Goal: Task Accomplishment & Management: Use online tool/utility

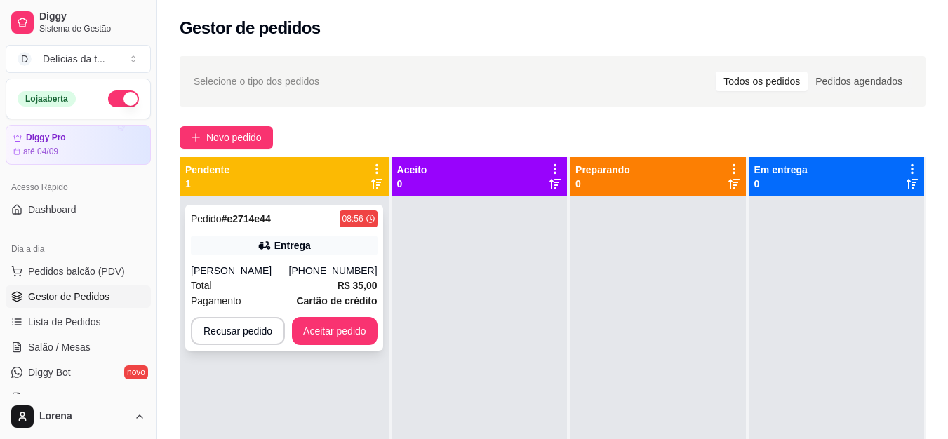
click at [347, 278] on span "R$ 35,00" at bounding box center [358, 285] width 40 height 15
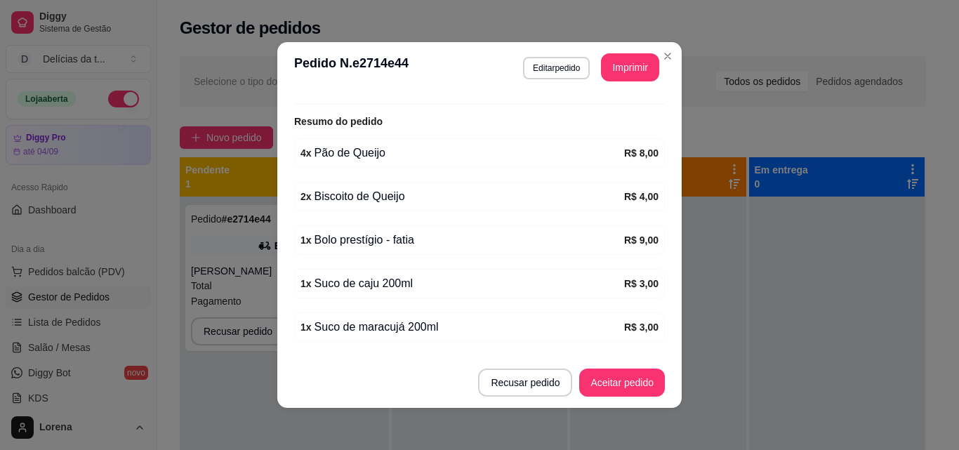
scroll to position [466, 0]
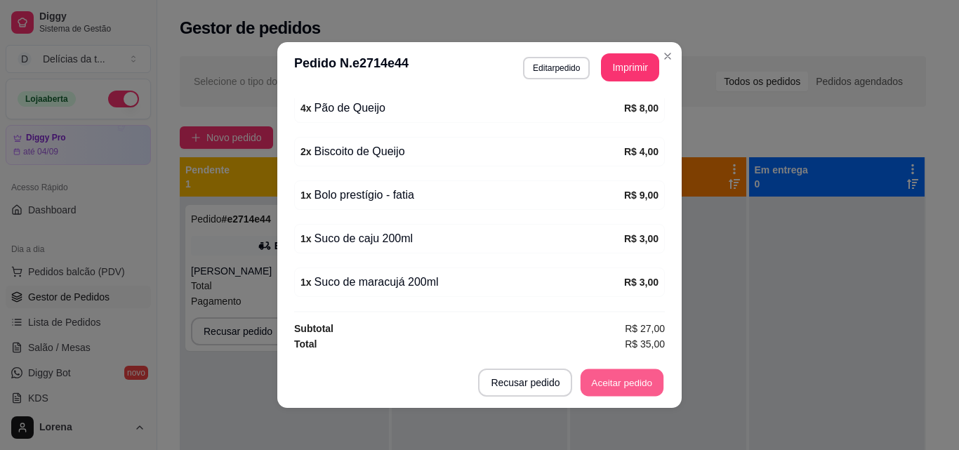
click at [618, 378] on button "Aceitar pedido" at bounding box center [621, 382] width 83 height 27
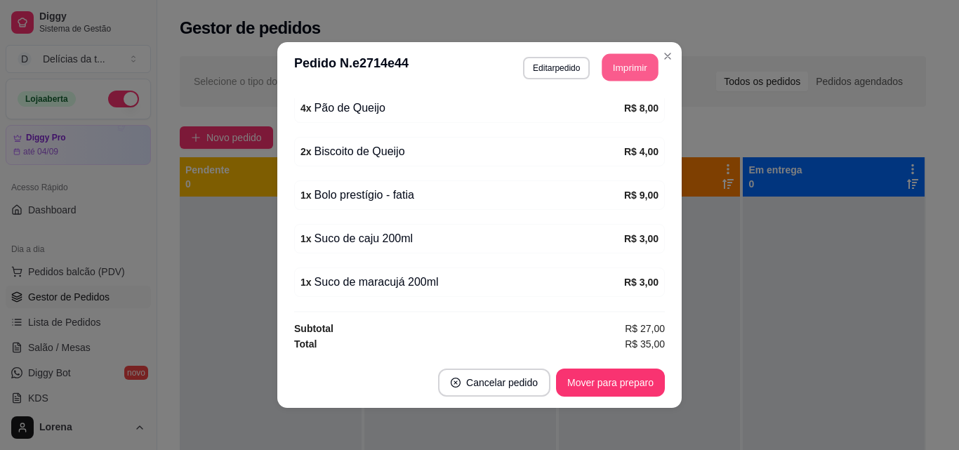
click at [634, 63] on button "Imprimir" at bounding box center [630, 67] width 56 height 27
click at [630, 389] on button "Mover para preparo" at bounding box center [610, 382] width 109 height 28
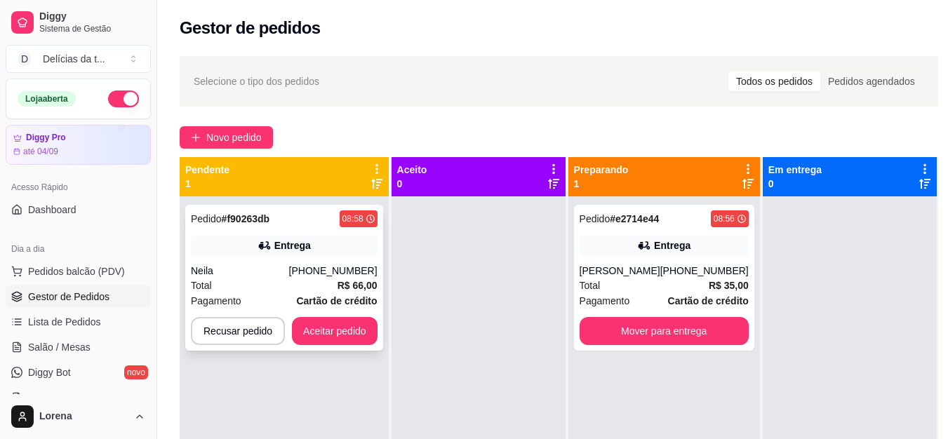
click at [276, 261] on div "Pedido # f90263db 08:58 Entrega Neila [PHONE_NUMBER] Total R$ 66,00 Pagamento C…" at bounding box center [284, 278] width 198 height 146
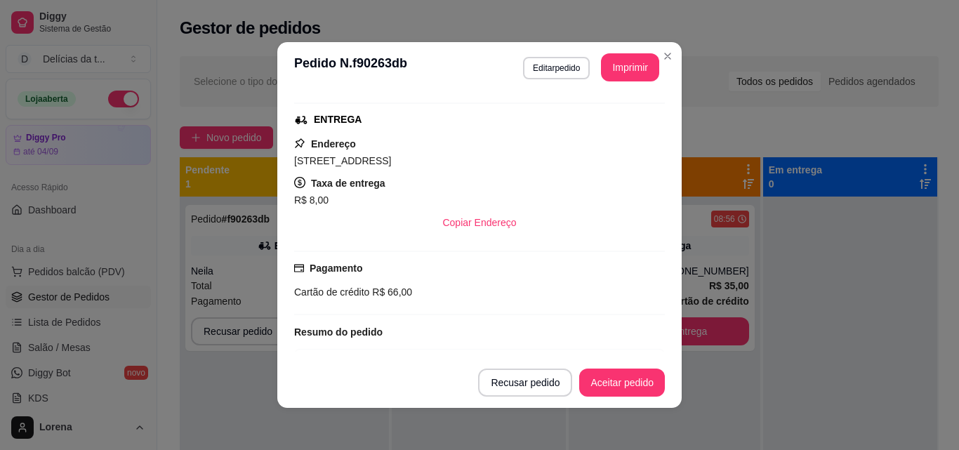
scroll to position [292, 0]
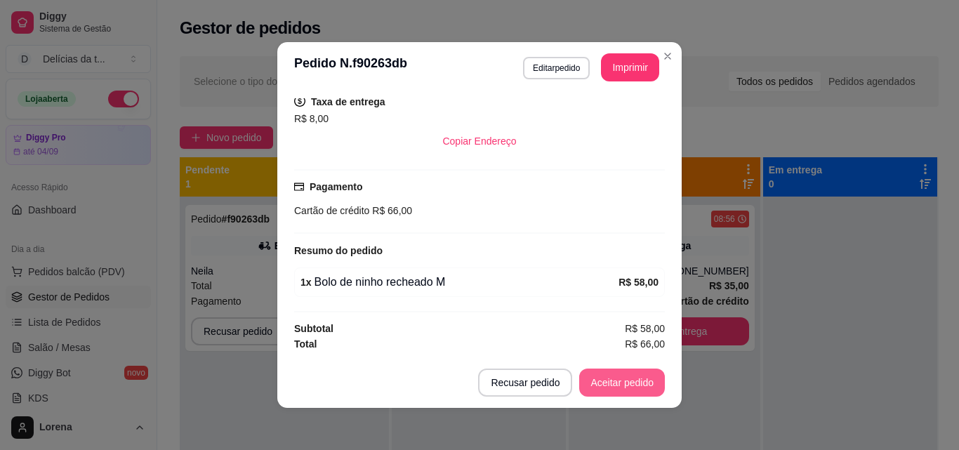
click at [650, 385] on button "Aceitar pedido" at bounding box center [622, 382] width 86 height 28
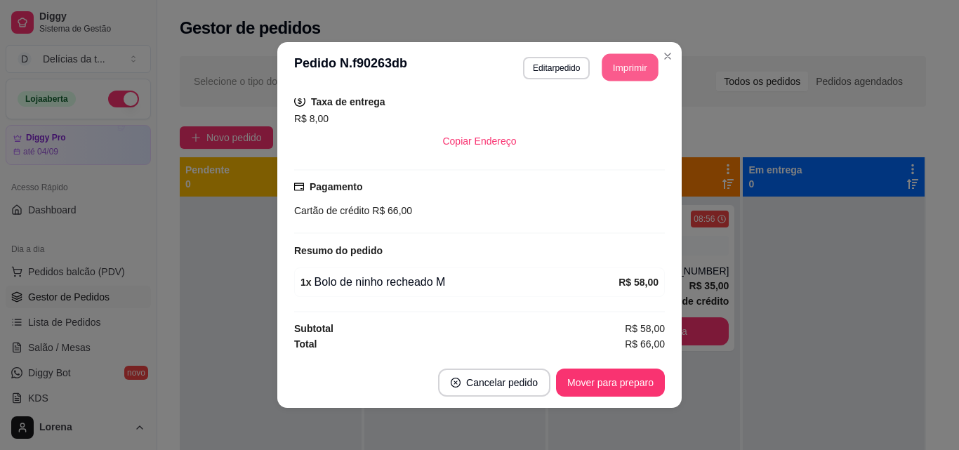
click at [608, 62] on button "Imprimir" at bounding box center [630, 67] width 56 height 27
click at [613, 380] on button "Mover para preparo" at bounding box center [610, 382] width 109 height 28
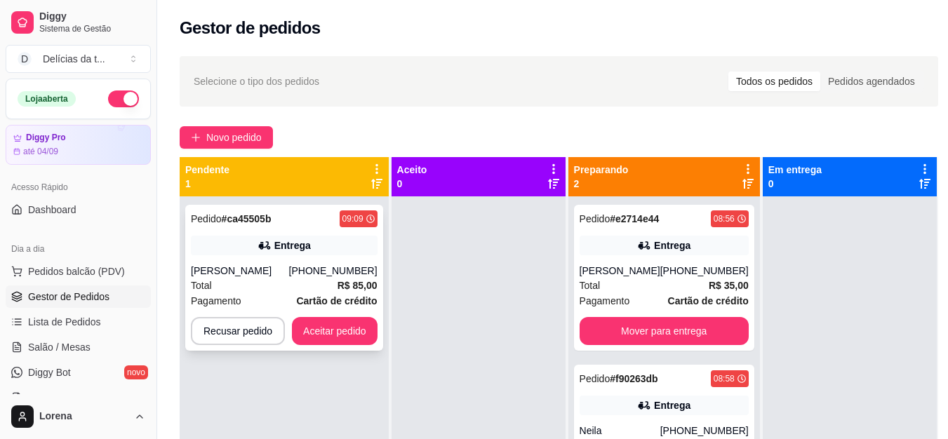
click at [284, 276] on div "[PERSON_NAME]" at bounding box center [240, 271] width 98 height 14
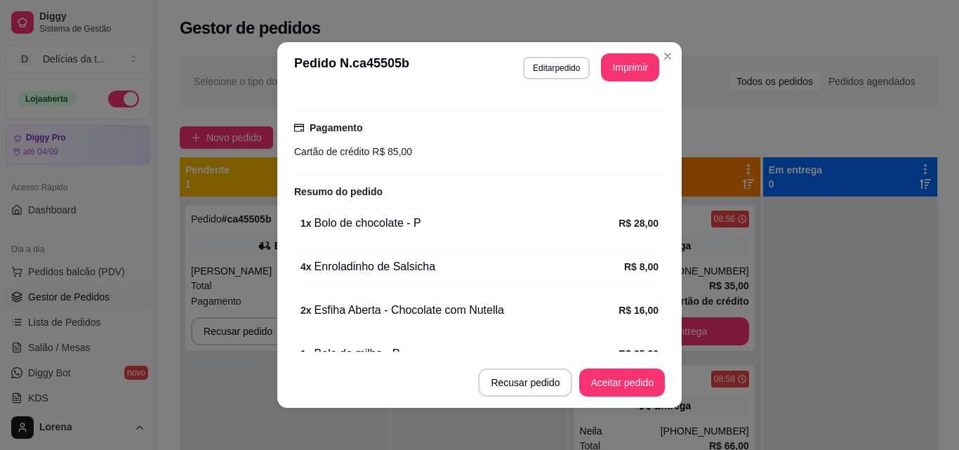
scroll to position [422, 0]
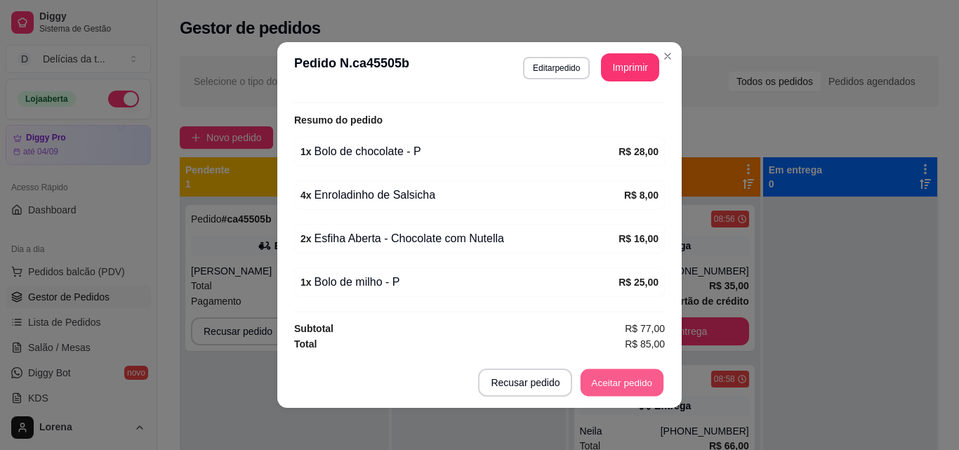
click at [628, 386] on button "Aceitar pedido" at bounding box center [621, 382] width 83 height 27
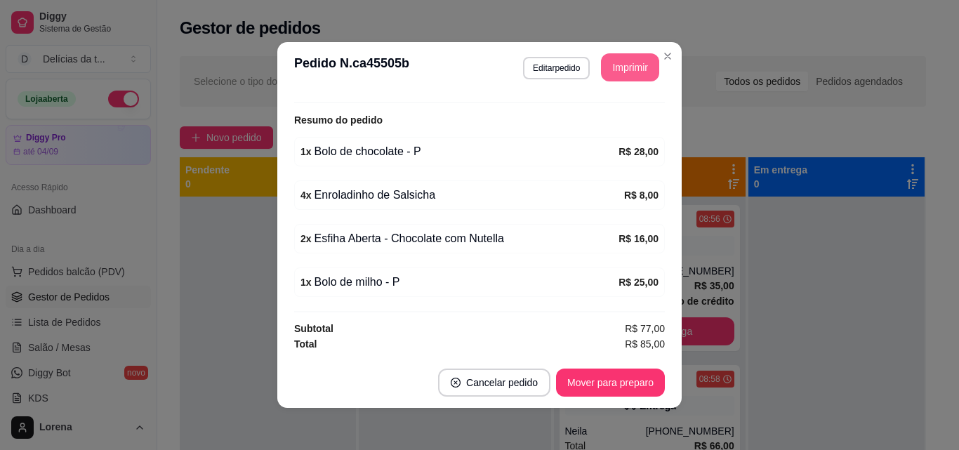
click at [627, 62] on button "Imprimir" at bounding box center [630, 67] width 58 height 28
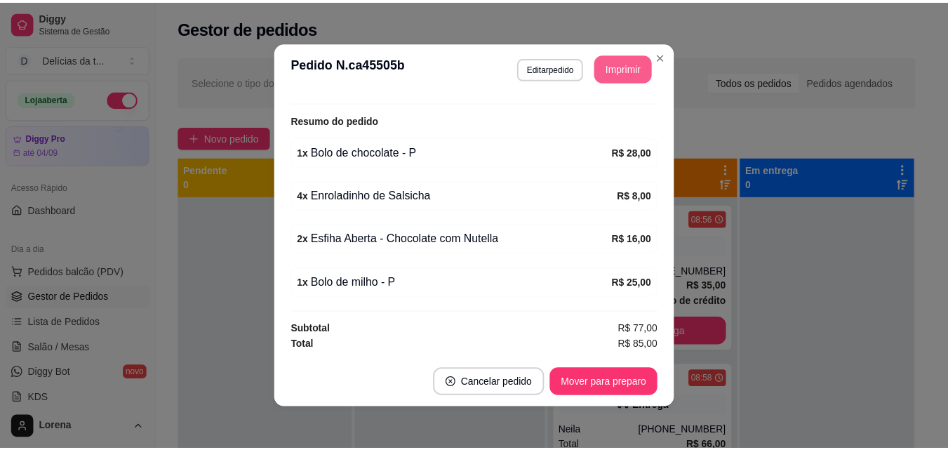
scroll to position [0, 0]
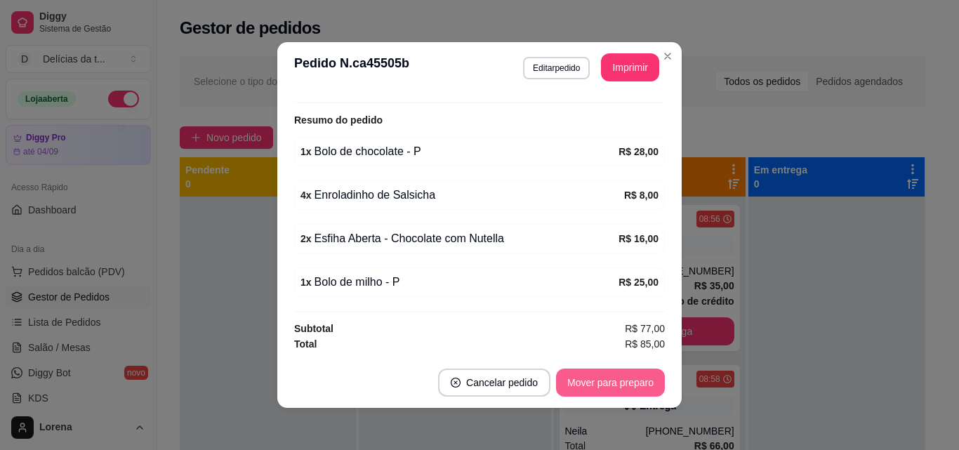
click at [646, 380] on button "Mover para preparo" at bounding box center [610, 382] width 109 height 28
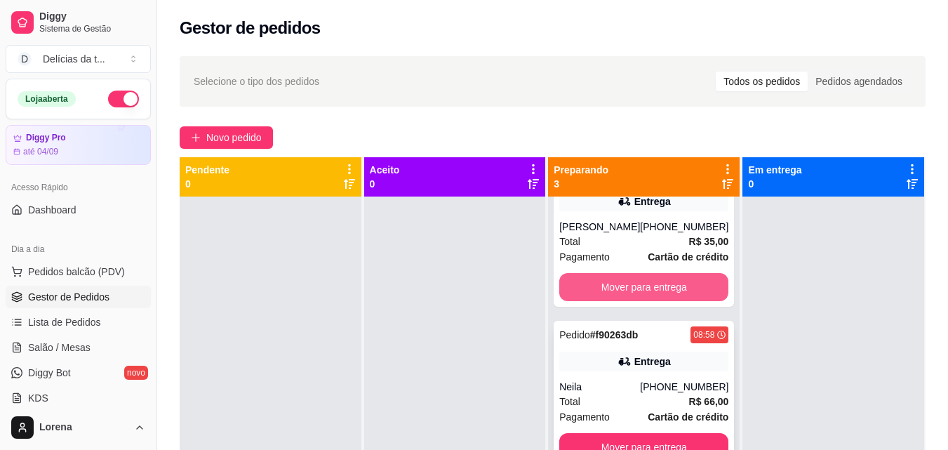
scroll to position [39, 0]
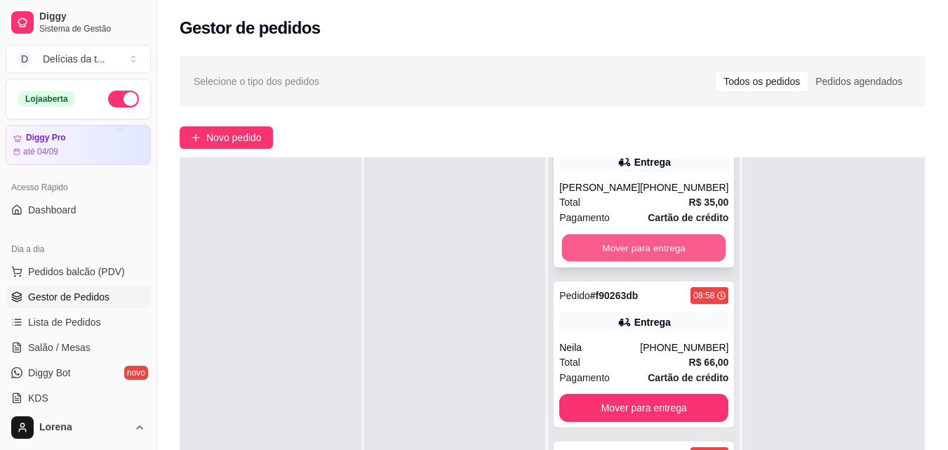
click at [636, 234] on button "Mover para entrega" at bounding box center [644, 247] width 164 height 27
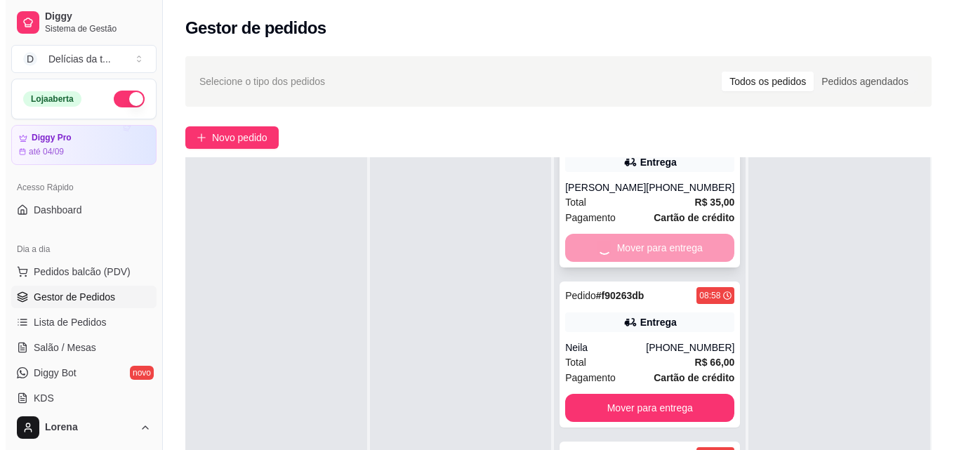
scroll to position [0, 0]
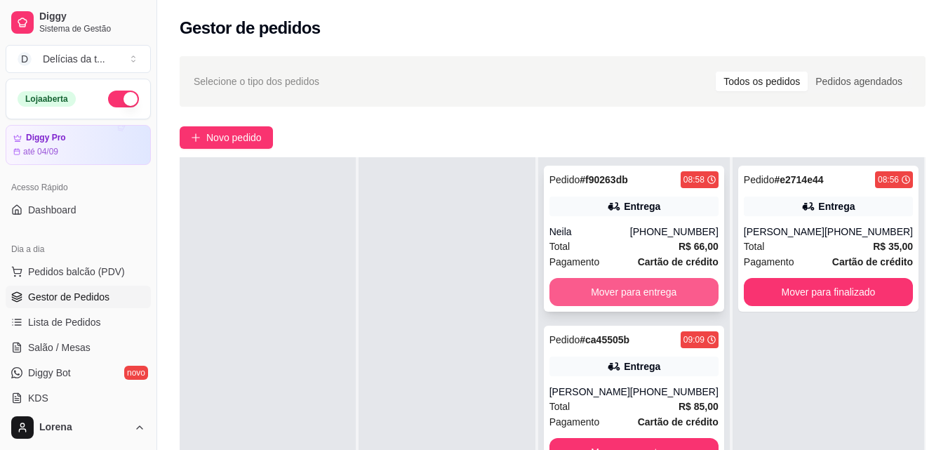
click at [661, 295] on button "Mover para entrega" at bounding box center [633, 292] width 169 height 28
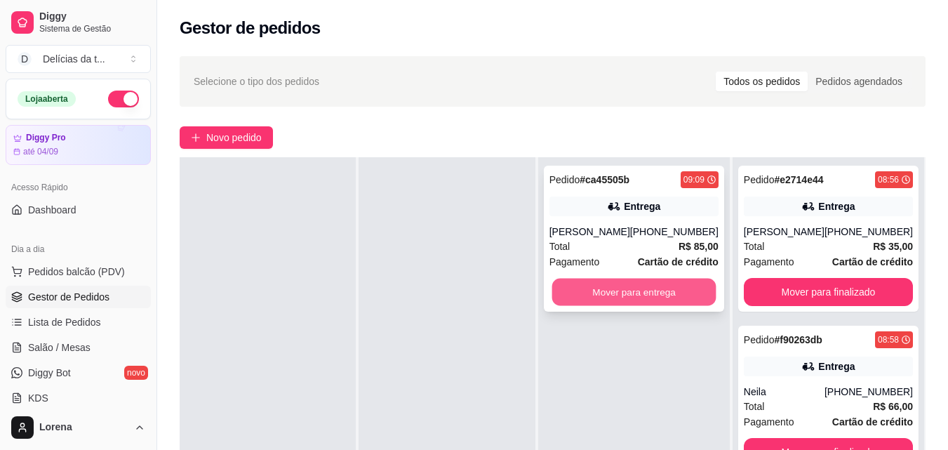
click at [668, 302] on button "Mover para entrega" at bounding box center [634, 292] width 164 height 27
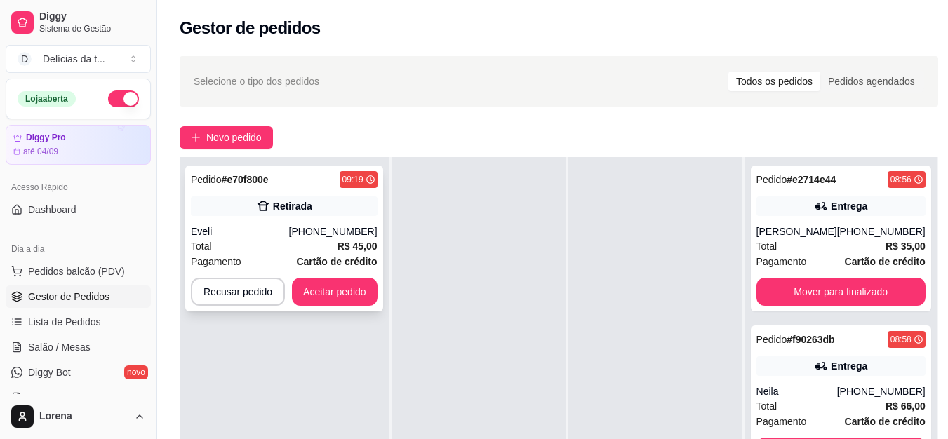
click at [317, 230] on div "[PHONE_NUMBER]" at bounding box center [333, 232] width 88 height 14
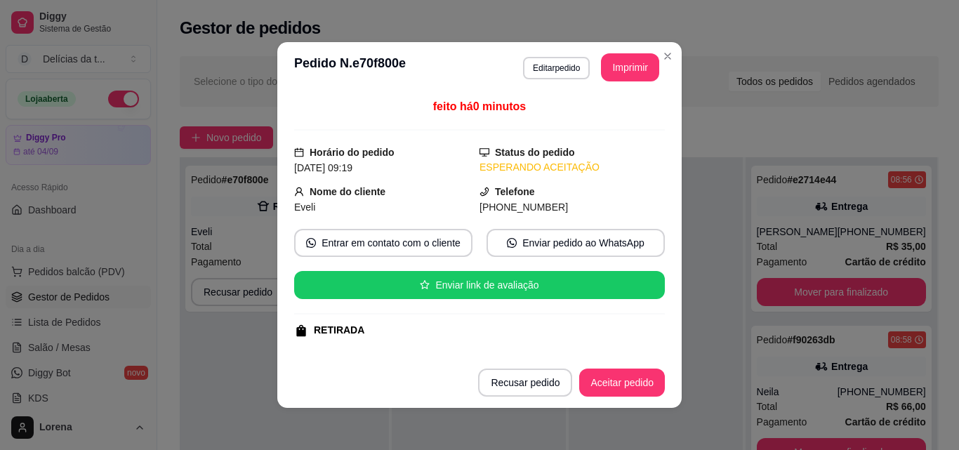
scroll to position [182, 0]
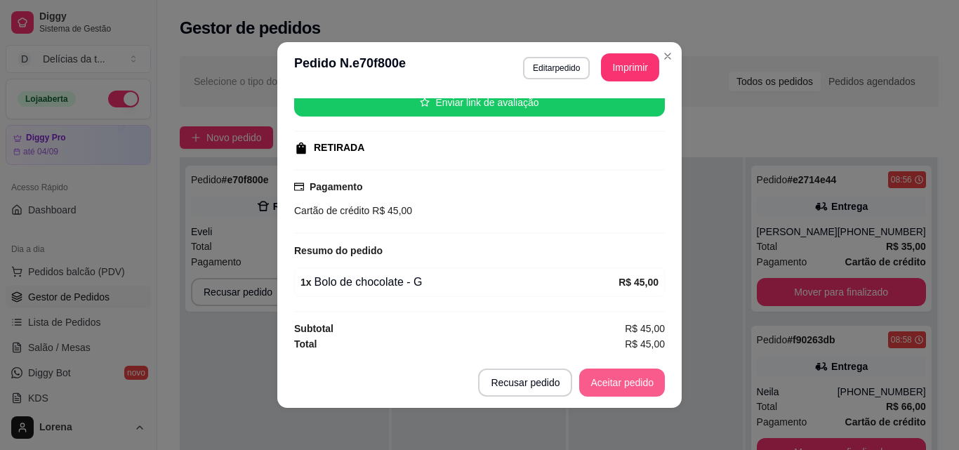
click at [631, 382] on button "Aceitar pedido" at bounding box center [622, 382] width 86 height 28
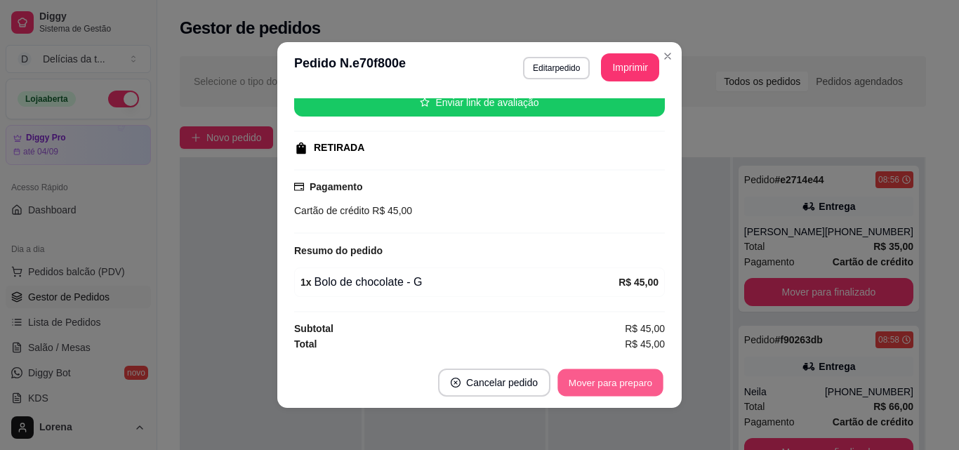
click at [616, 388] on button "Mover para preparo" at bounding box center [609, 382] width 105 height 27
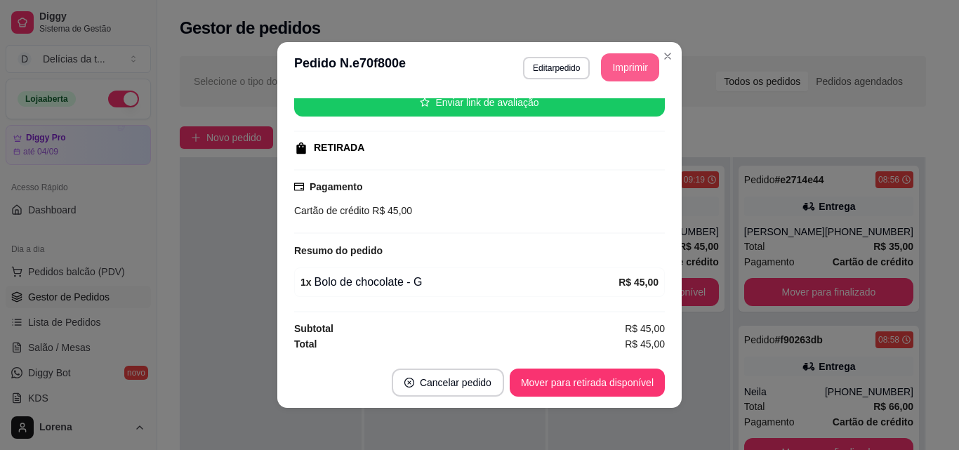
click at [606, 69] on button "Imprimir" at bounding box center [630, 67] width 58 height 28
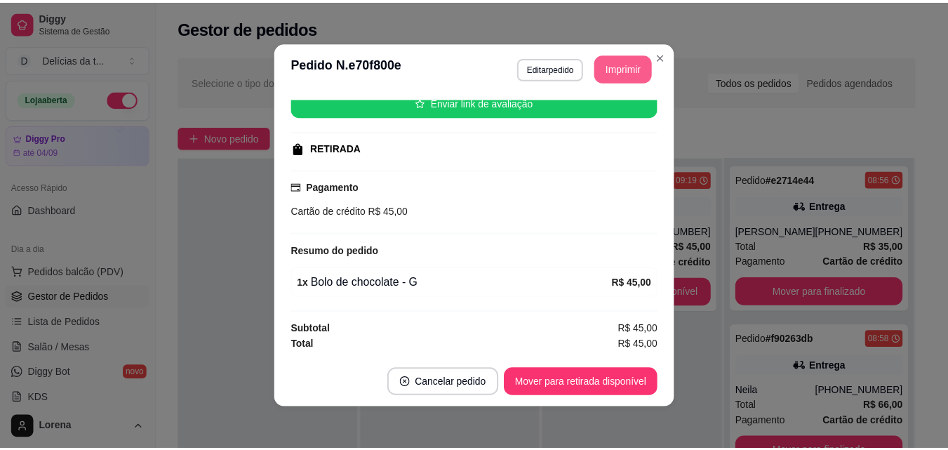
scroll to position [0, 0]
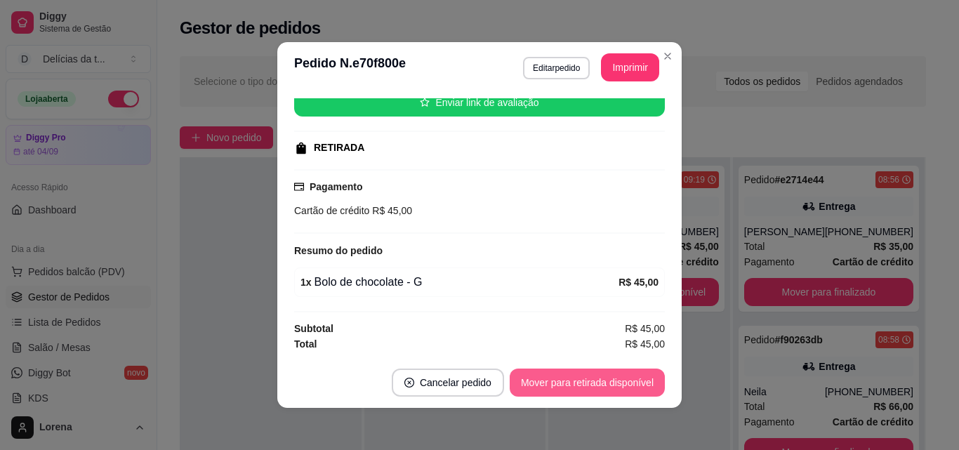
click at [610, 378] on button "Mover para retirada disponível" at bounding box center [586, 382] width 155 height 28
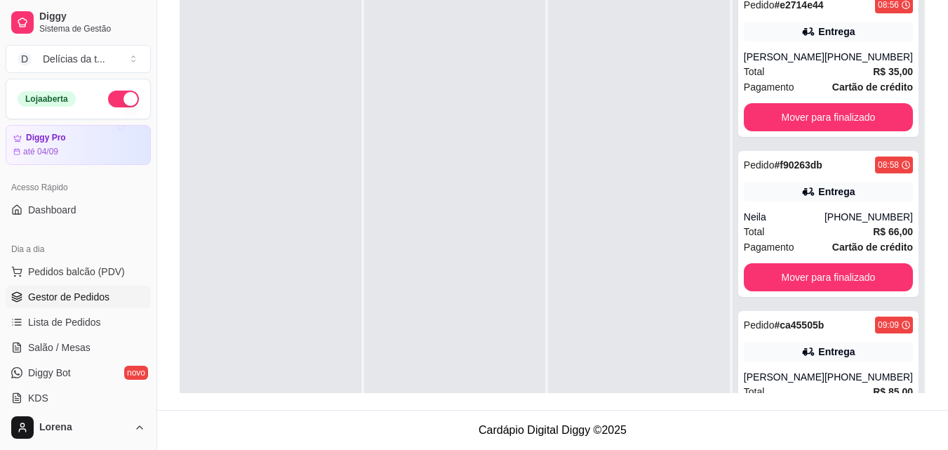
scroll to position [74, 0]
